Goal: Task Accomplishment & Management: Manage account settings

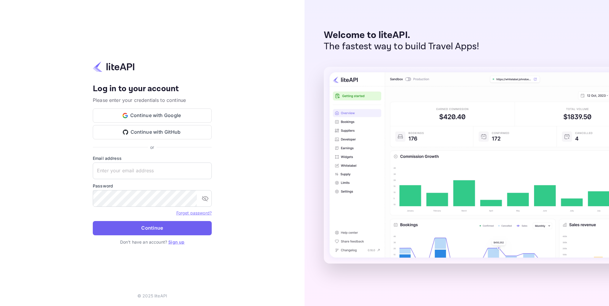
type input "[EMAIL_ADDRESS][DOMAIN_NAME]"
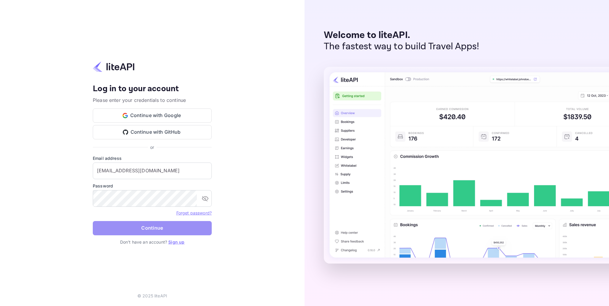
click at [151, 229] on button "Continue" at bounding box center [152, 228] width 119 height 14
